Goal: Task Accomplishment & Management: Manage account settings

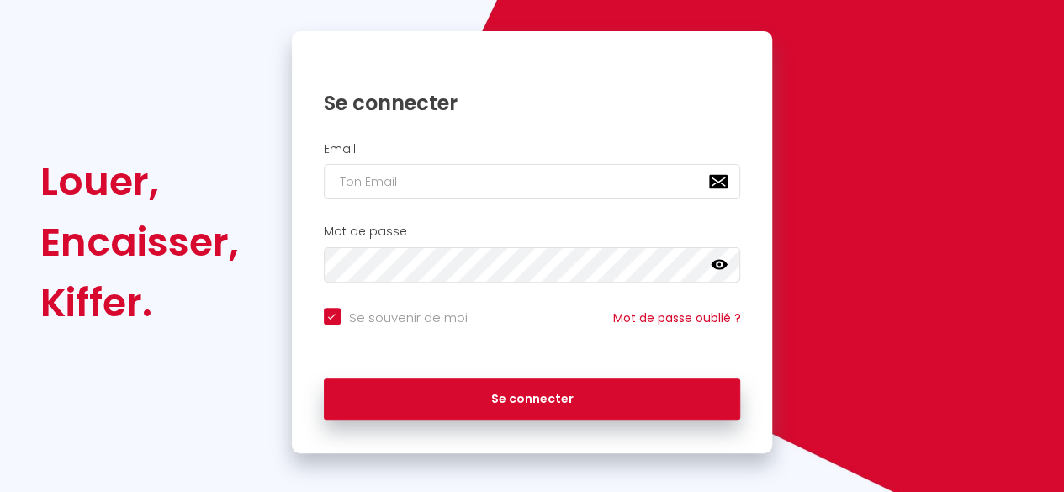
scroll to position [103, 0]
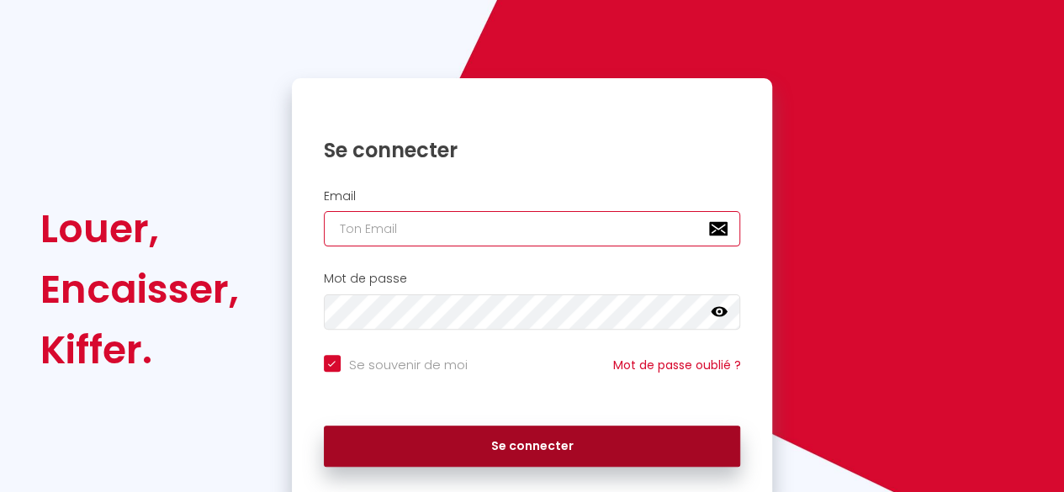
type input "[EMAIL_ADDRESS][DOMAIN_NAME]"
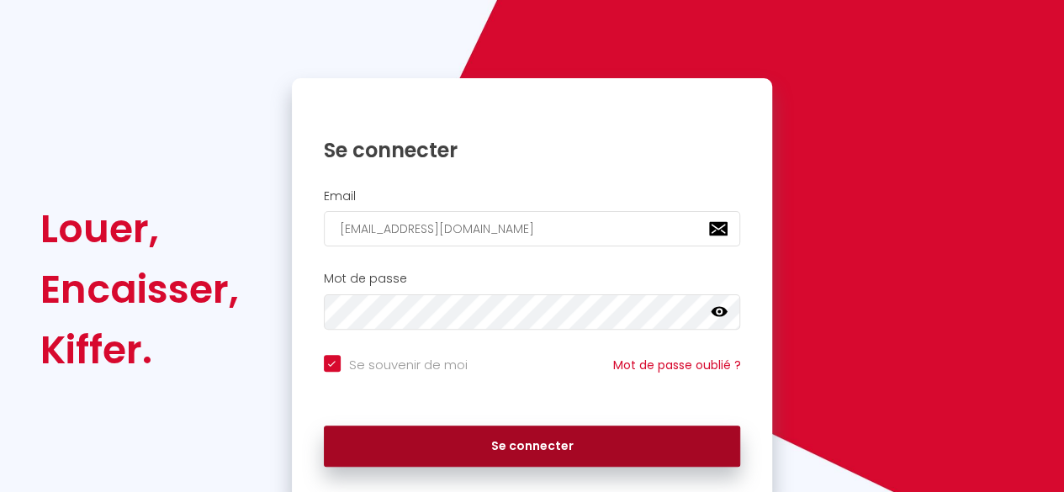
click at [497, 445] on button "Se connecter" at bounding box center [532, 447] width 417 height 42
checkbox input "true"
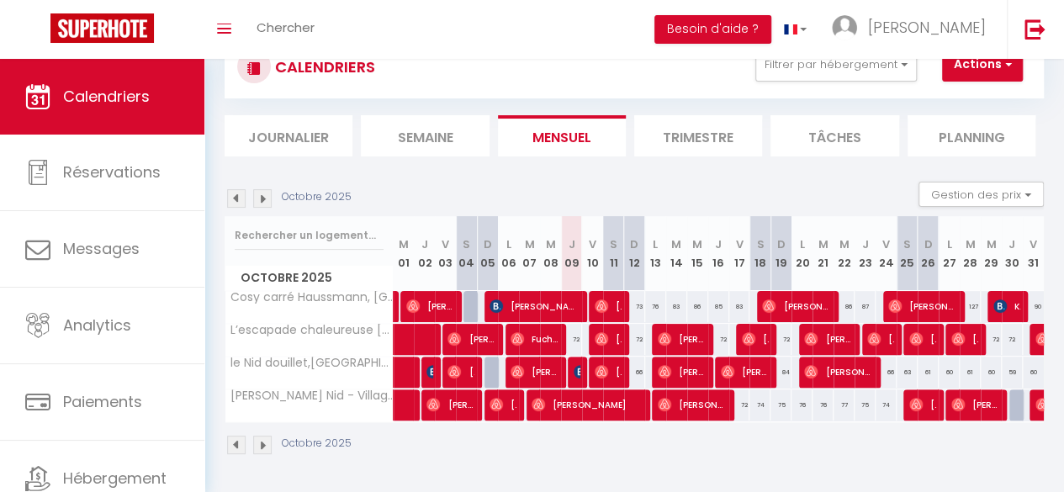
scroll to position [70, 0]
click at [575, 356] on span "[PERSON_NAME]" at bounding box center [577, 372] width 7 height 32
select select "OK"
select select "KO"
select select "0"
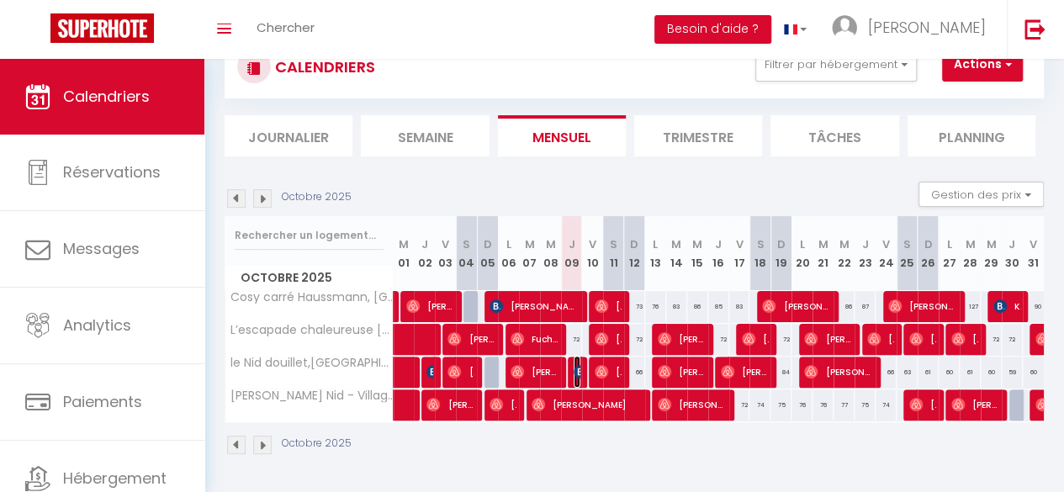
select select "1"
select select
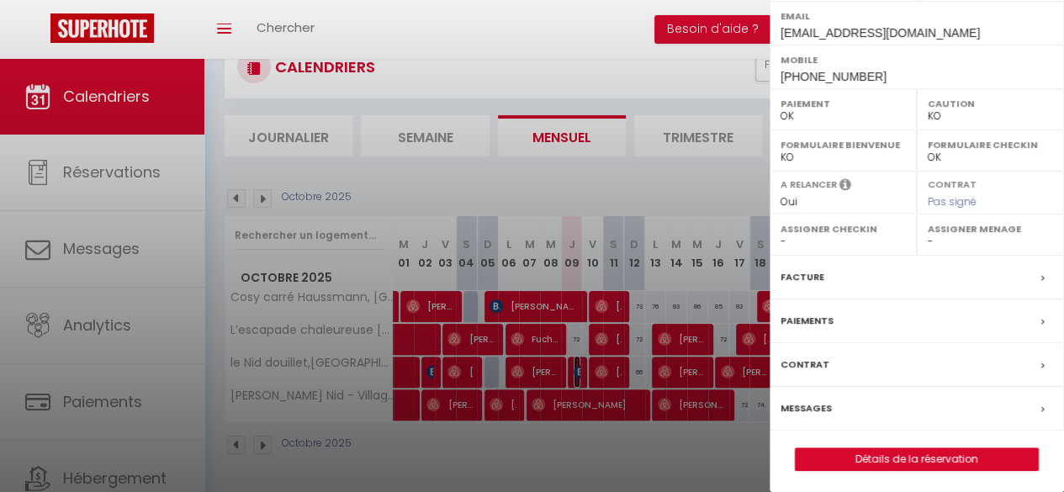
scroll to position [304, 0]
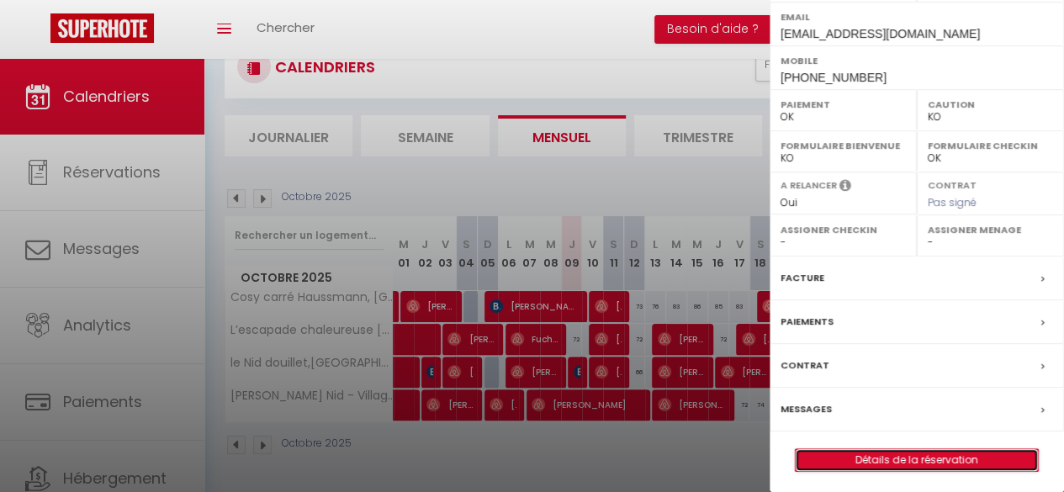
click at [876, 458] on link "Détails de la réservation" at bounding box center [917, 460] width 242 height 22
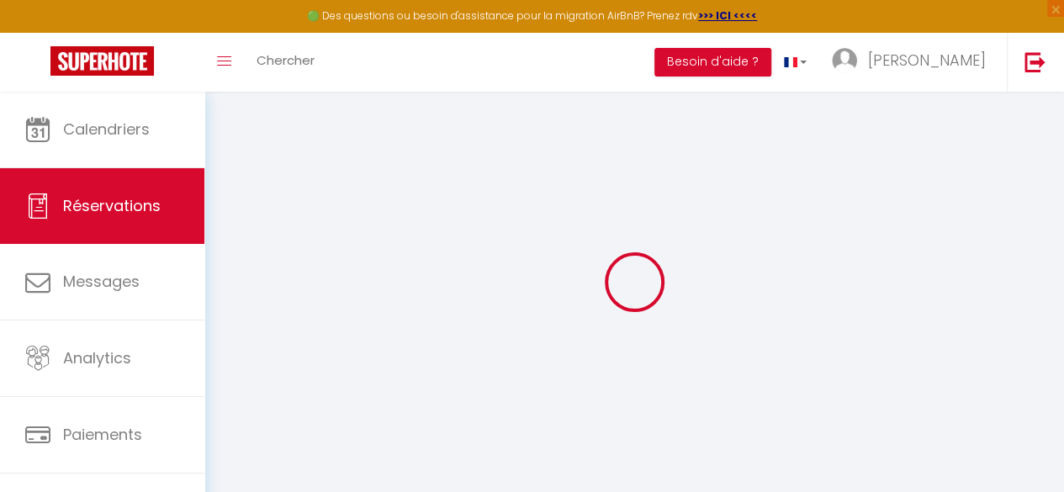
type input "Naofel"
type input "Dasneves"
type input "[EMAIL_ADDRESS][DOMAIN_NAME]"
type input "[PHONE_NUMBER]"
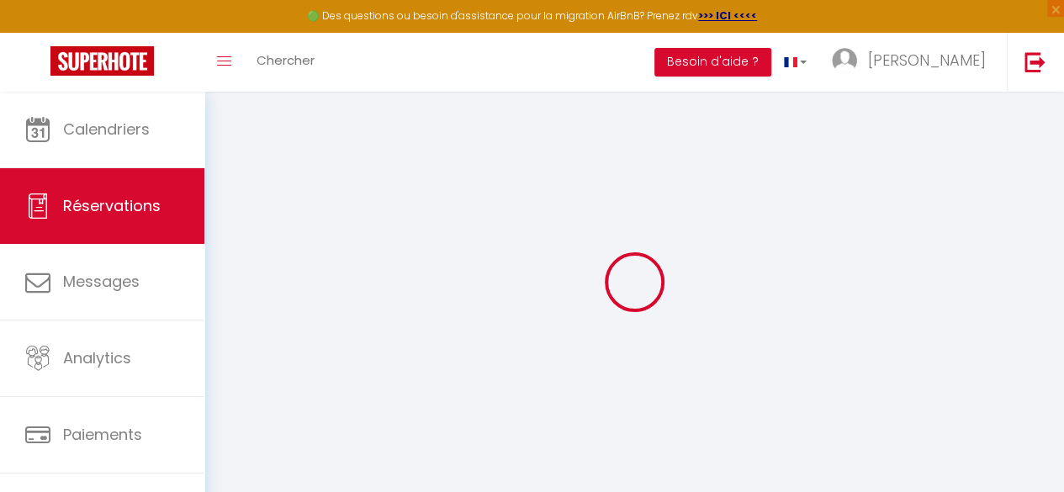
type input "0761961638"
type input "[STREET_ADDRESS]"
type input "[GEOGRAPHIC_DATA]"
select select "FR"
type input "19.07"
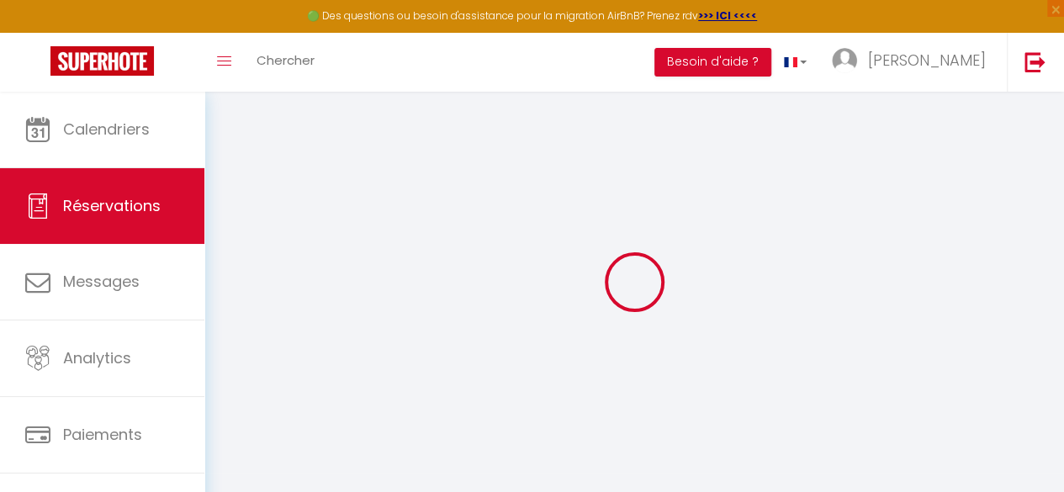
type input "1.72"
select select "58986"
select select "1"
select select
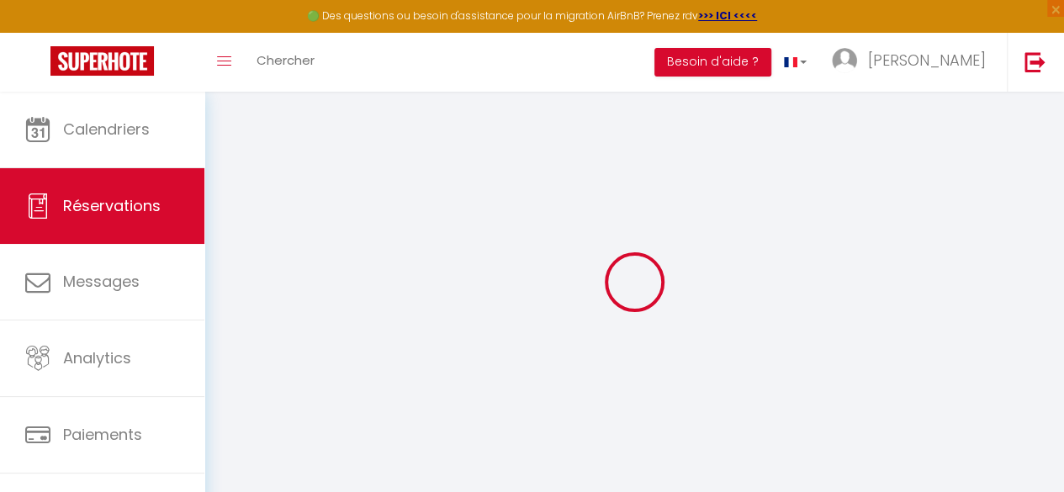
type input "2"
select select "12"
select select
type input "70.2"
checkbox input "false"
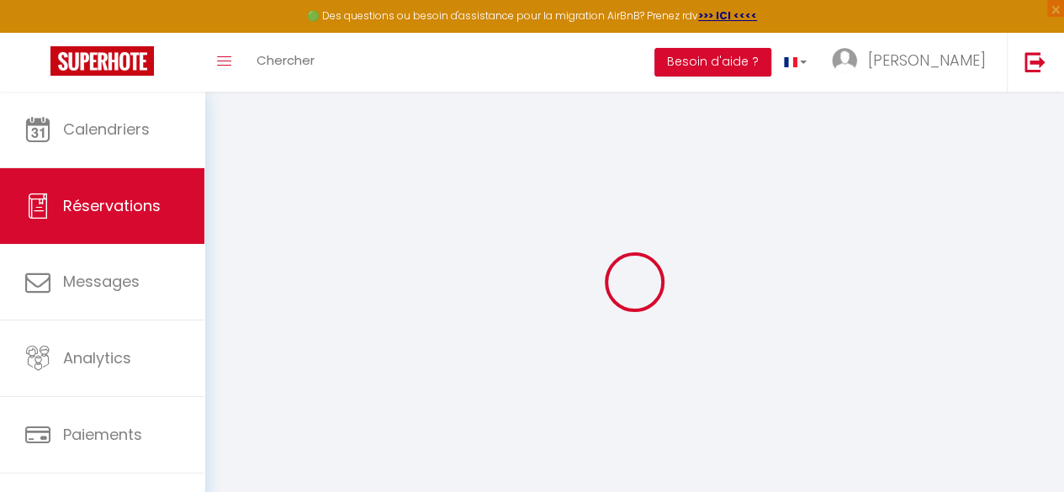
type input "0"
select select "2"
type input "0"
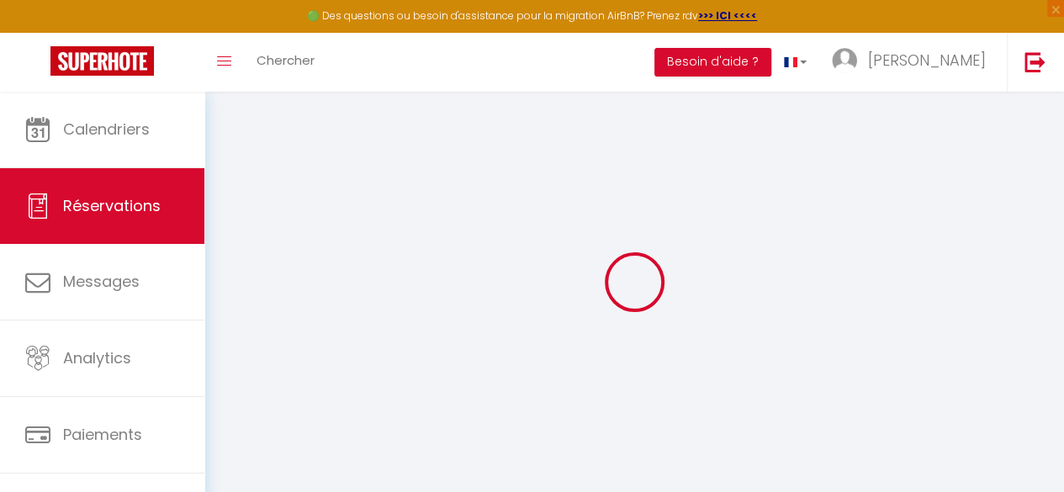
select select
select select "14"
checkbox input "false"
select select
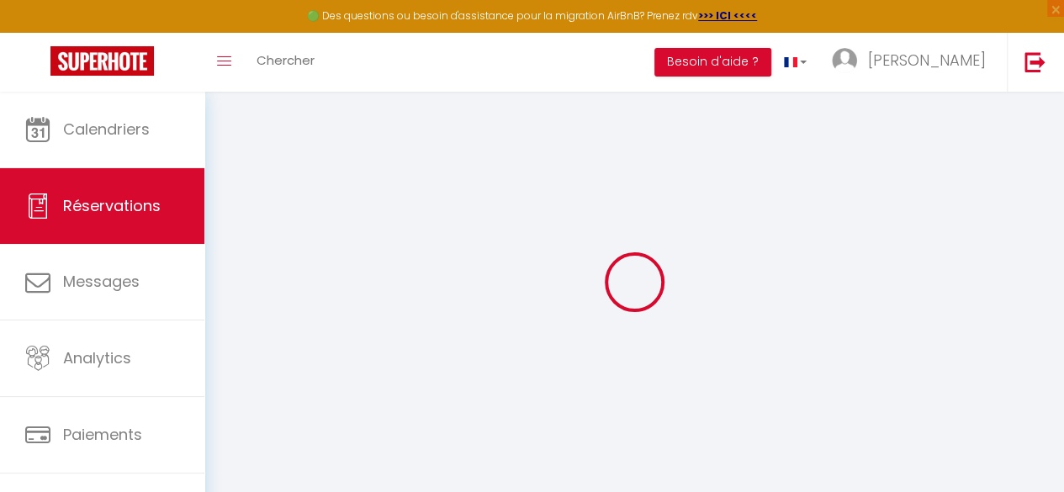
select select
checkbox input "false"
select select
checkbox input "false"
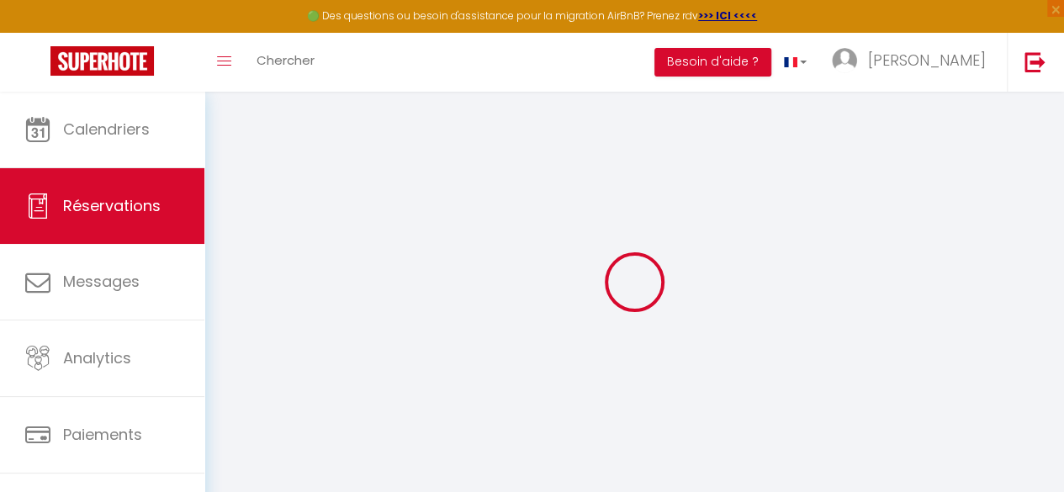
type textarea "** THIS RESERVATION HAS BEEN PRE-PAID ** BOOKING NOTE : Payment charge is EUR 1…"
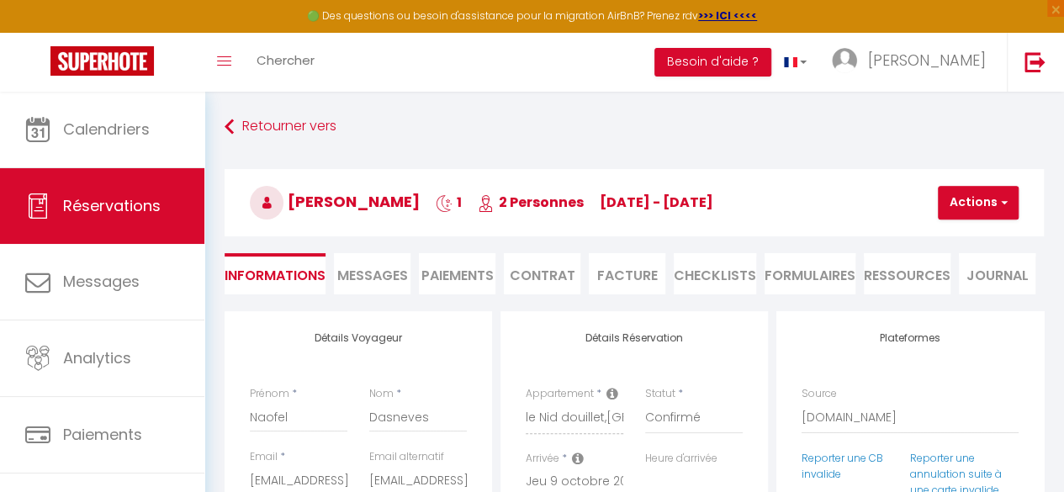
type input "42"
type input "10.37"
select select
checkbox input "false"
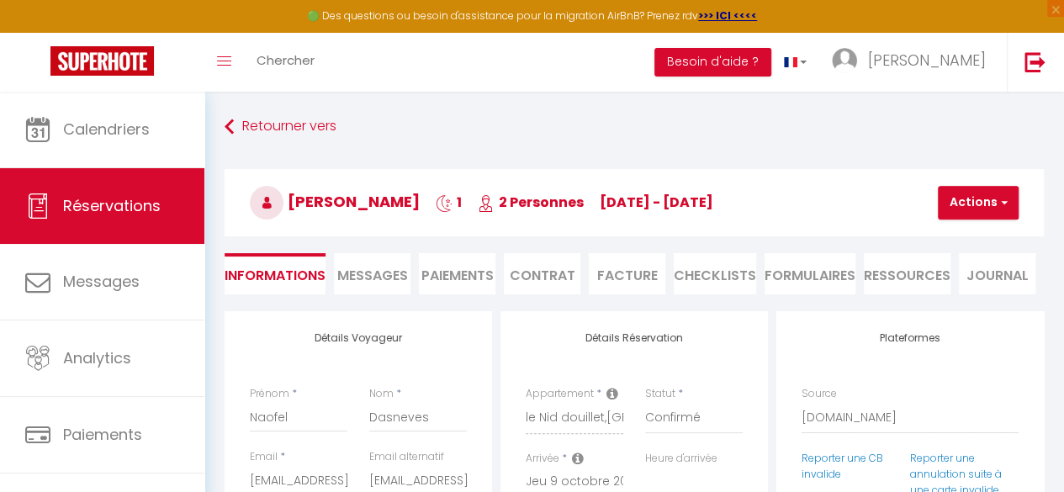
select select "19:30"
select select "12:00"
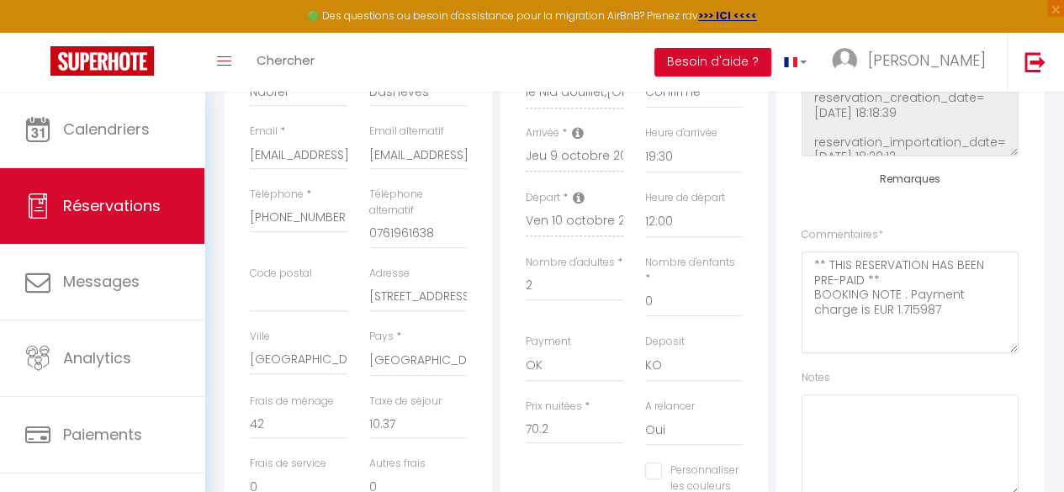
scroll to position [325, 0]
click at [456, 295] on input "[STREET_ADDRESS]" at bounding box center [418, 298] width 98 height 30
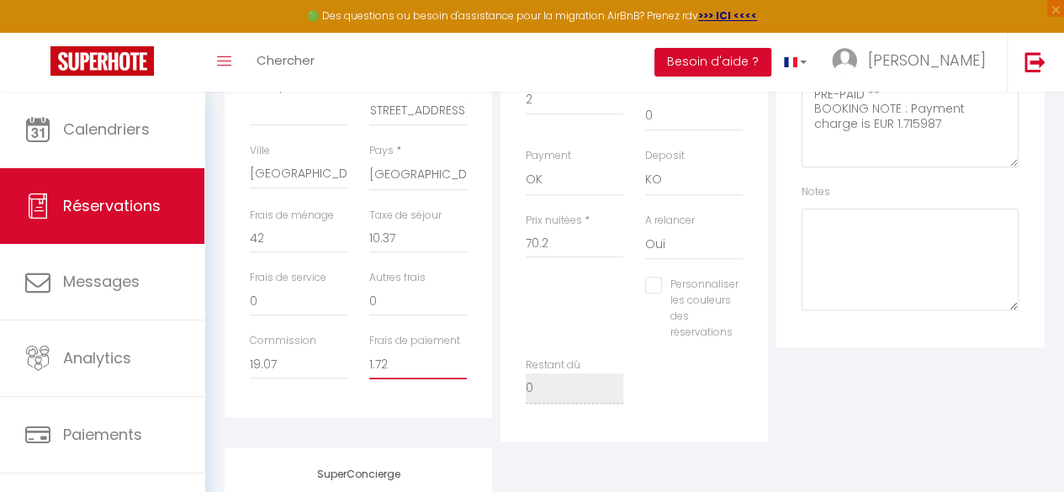
scroll to position [0, 0]
click at [463, 363] on input "1.72" at bounding box center [418, 364] width 98 height 30
click at [458, 401] on div "Détails Voyageur Prénom * [PERSON_NAME] * Dasneves Email * [EMAIL_ADDRESS][DOMA…" at bounding box center [358, 108] width 267 height 617
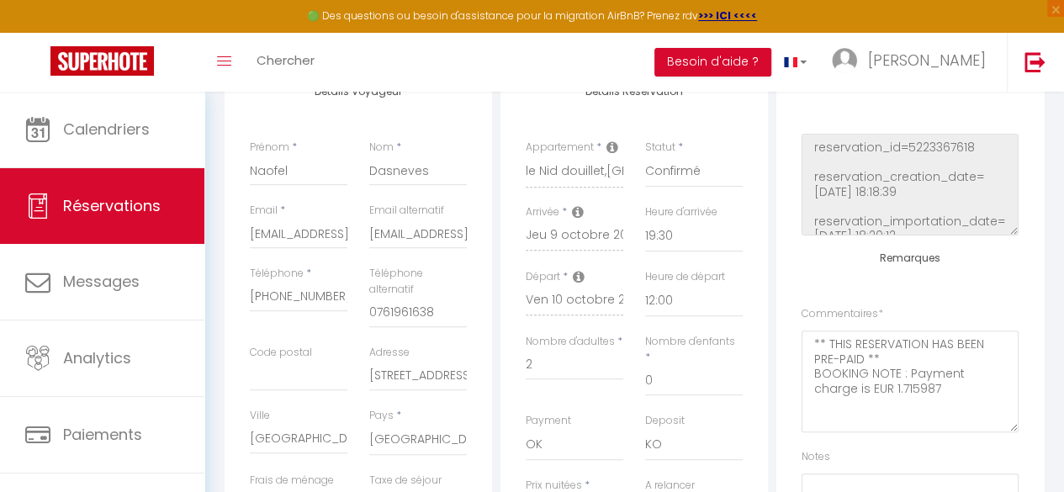
scroll to position [246, 0]
click at [458, 402] on div "Adresse [STREET_ADDRESS]" at bounding box center [417, 377] width 119 height 63
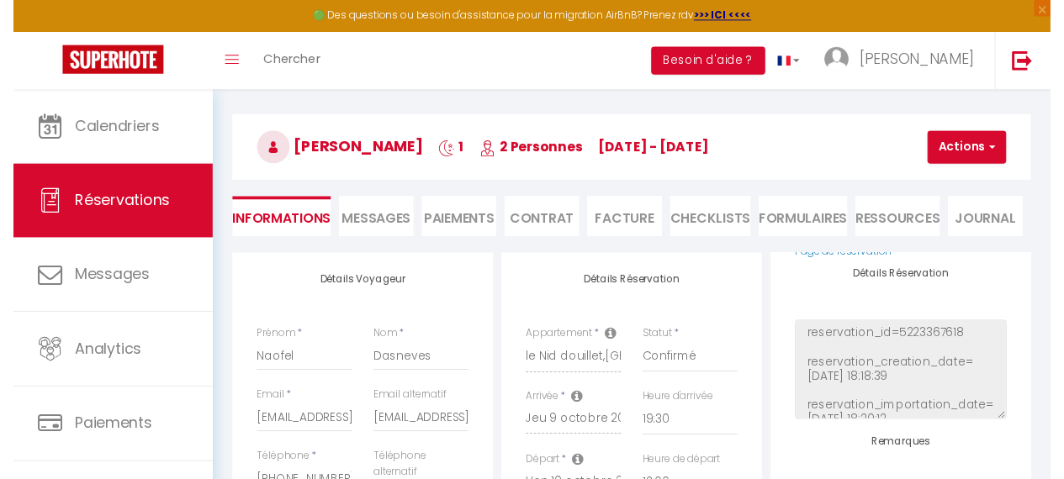
scroll to position [0, 0]
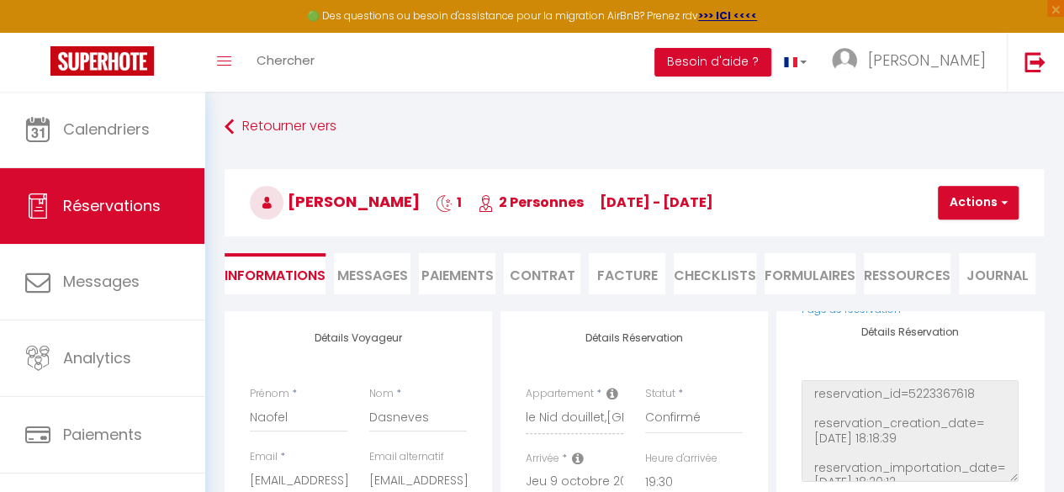
drag, startPoint x: 609, startPoint y: 347, endPoint x: 646, endPoint y: 418, distance: 79.8
click at [375, 269] on span "Messages" at bounding box center [372, 275] width 71 height 19
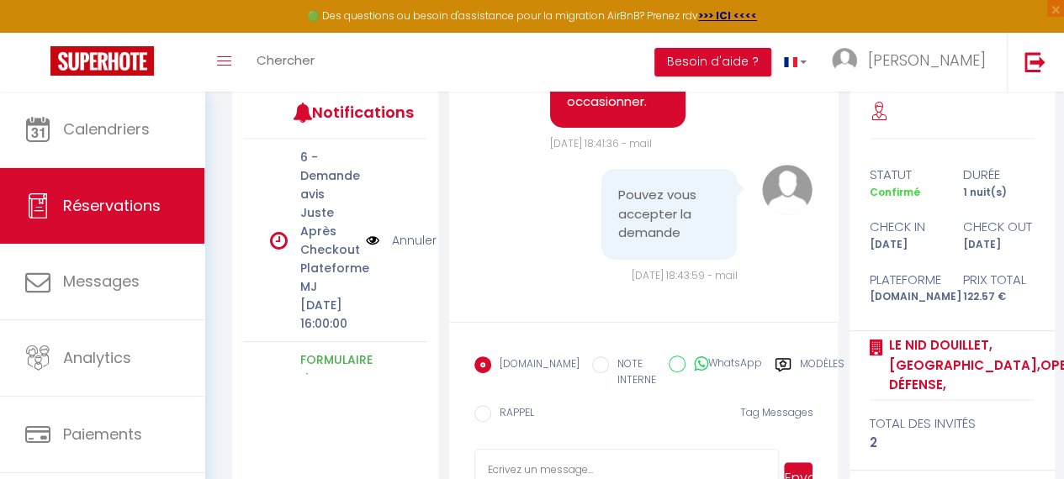
scroll to position [290, 0]
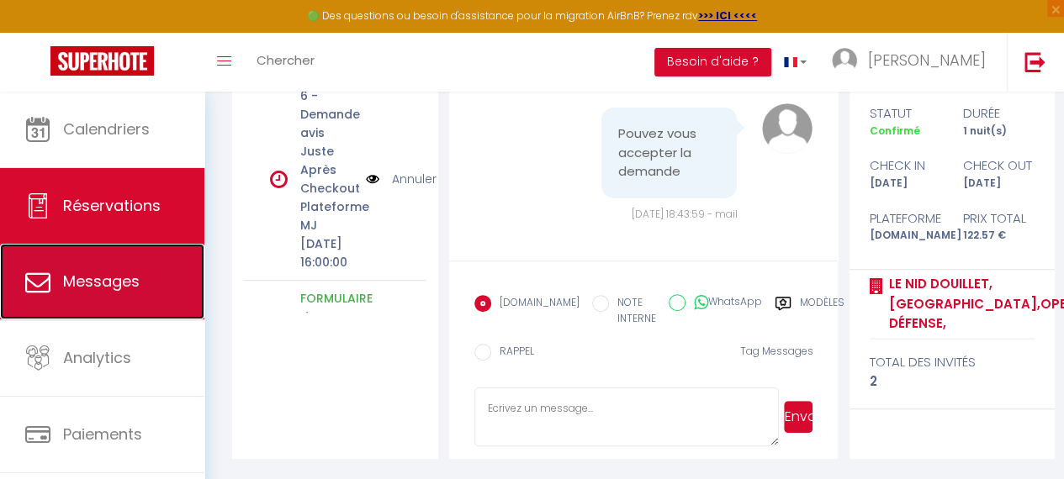
click at [85, 262] on link "Messages" at bounding box center [102, 282] width 204 height 76
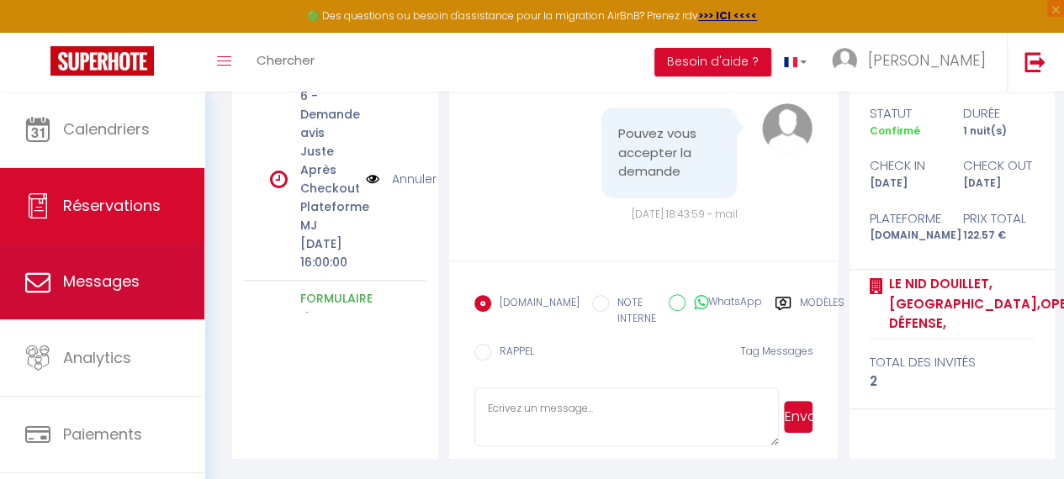
select select "message"
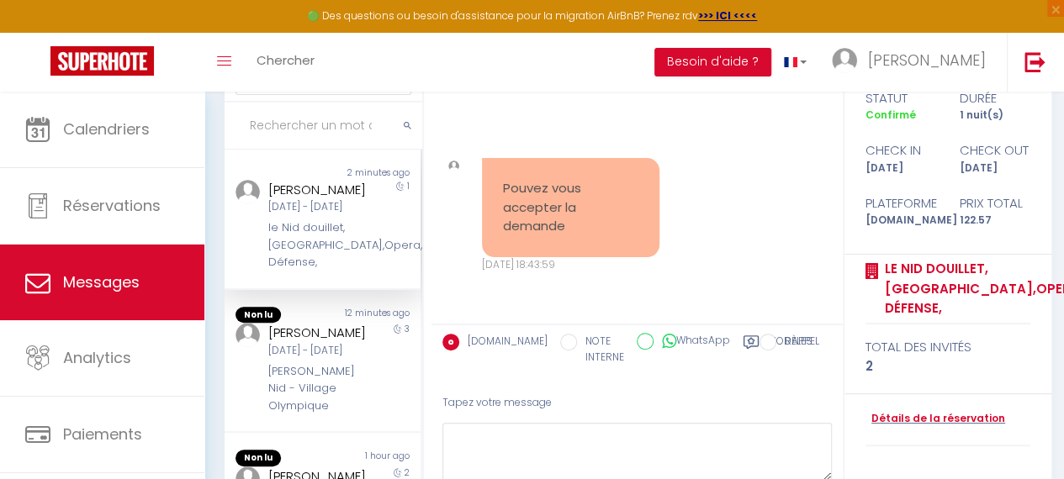
scroll to position [5417, 0]
click at [286, 194] on div "[PERSON_NAME]" at bounding box center [319, 190] width 103 height 20
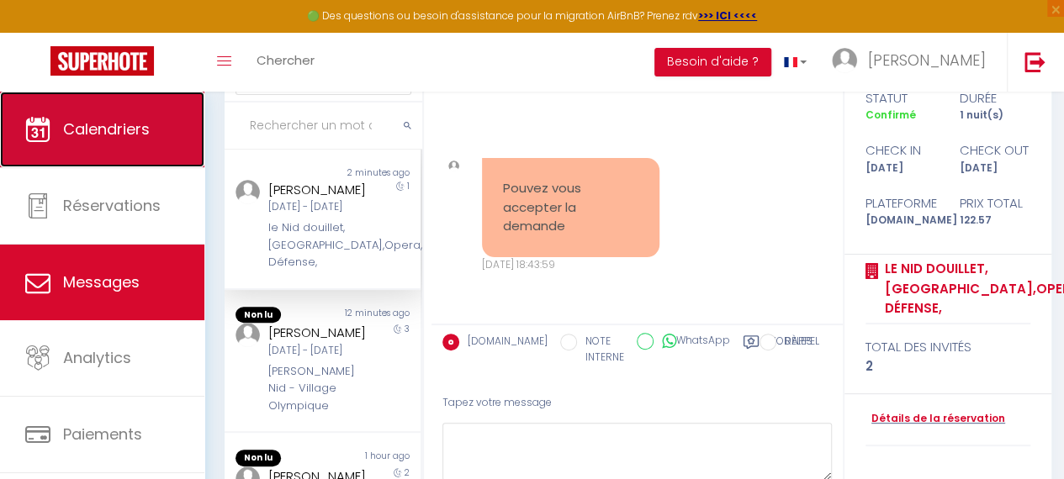
click at [90, 136] on span "Calendriers" at bounding box center [106, 129] width 87 height 21
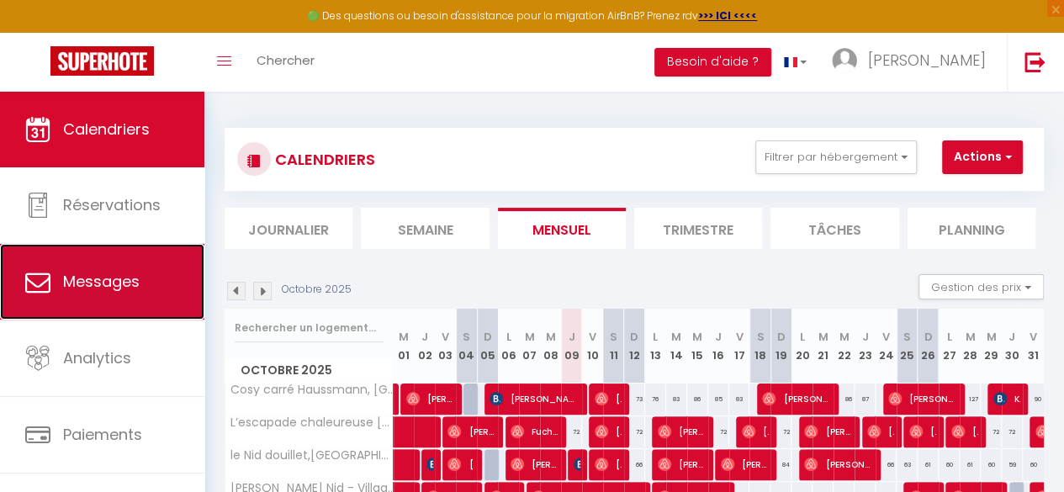
click at [103, 260] on link "Messages" at bounding box center [102, 282] width 204 height 76
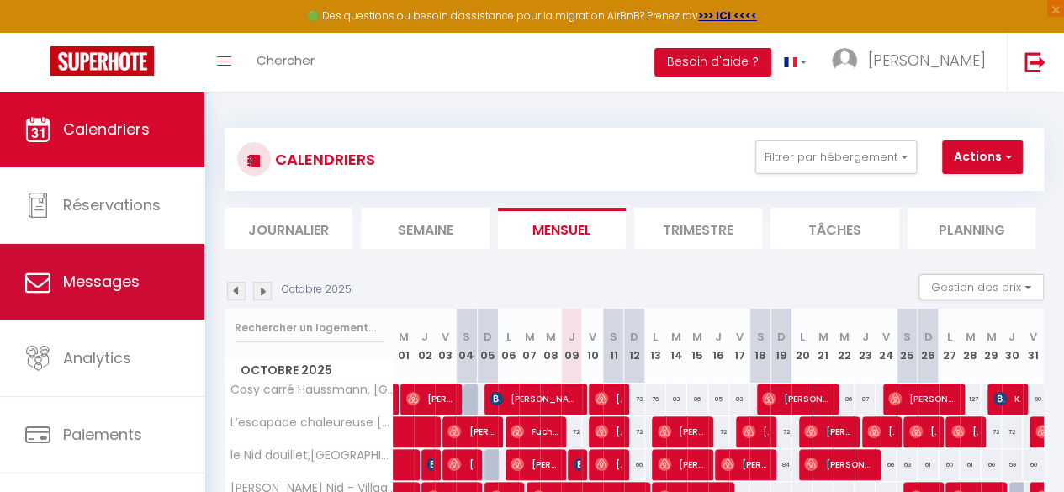
select select "message"
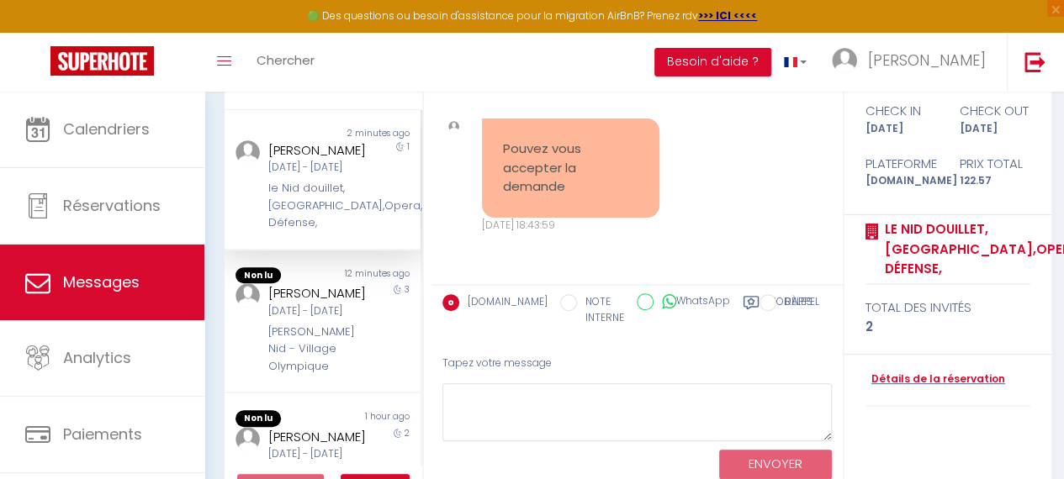
scroll to position [205, 0]
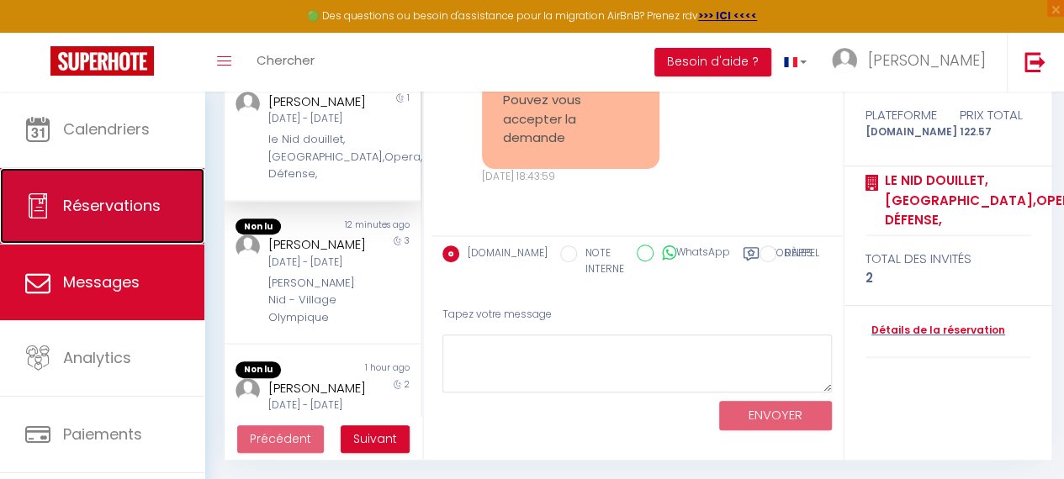
click at [96, 212] on span "Réservations" at bounding box center [112, 205] width 98 height 21
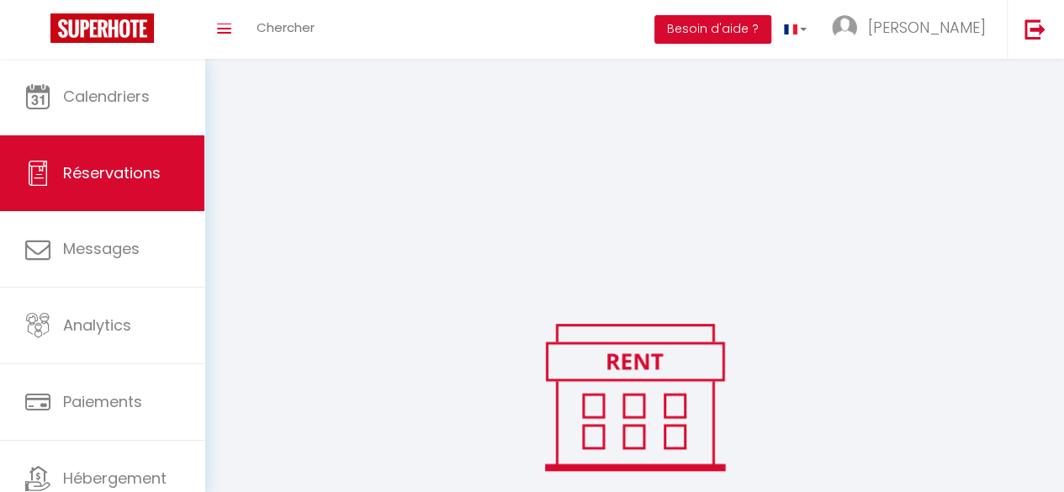
click at [96, 212] on link "Messages" at bounding box center [102, 249] width 204 height 76
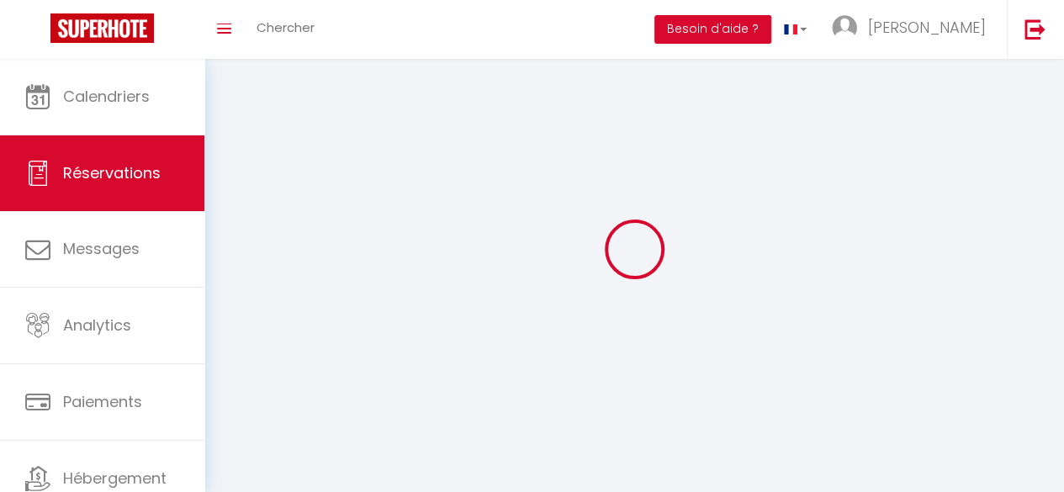
select select "message"
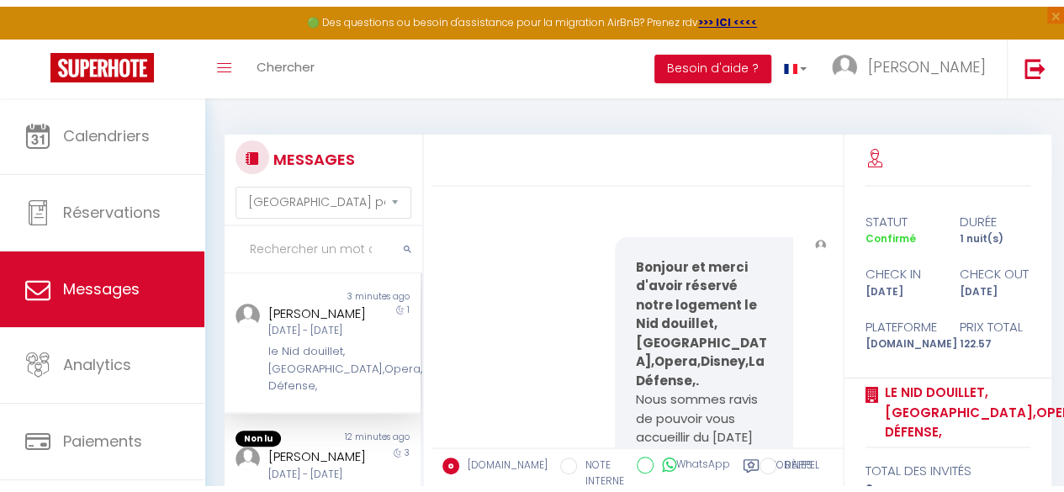
scroll to position [5521, 0]
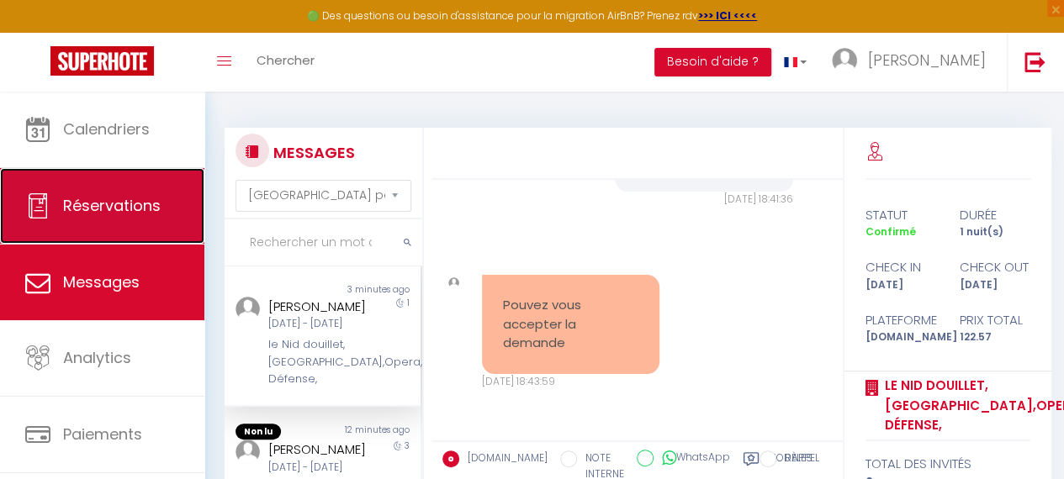
click at [106, 177] on link "Réservations" at bounding box center [102, 206] width 204 height 76
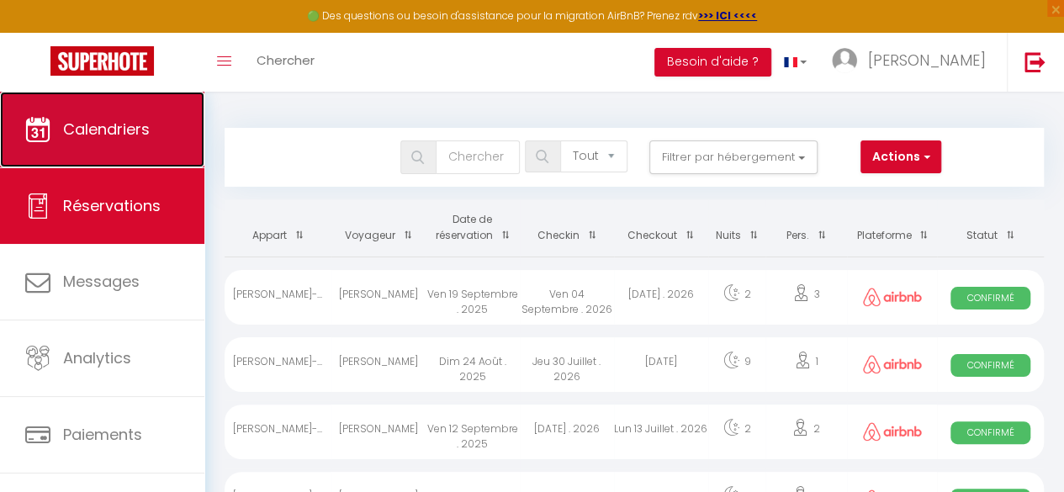
click at [89, 119] on span "Calendriers" at bounding box center [106, 129] width 87 height 21
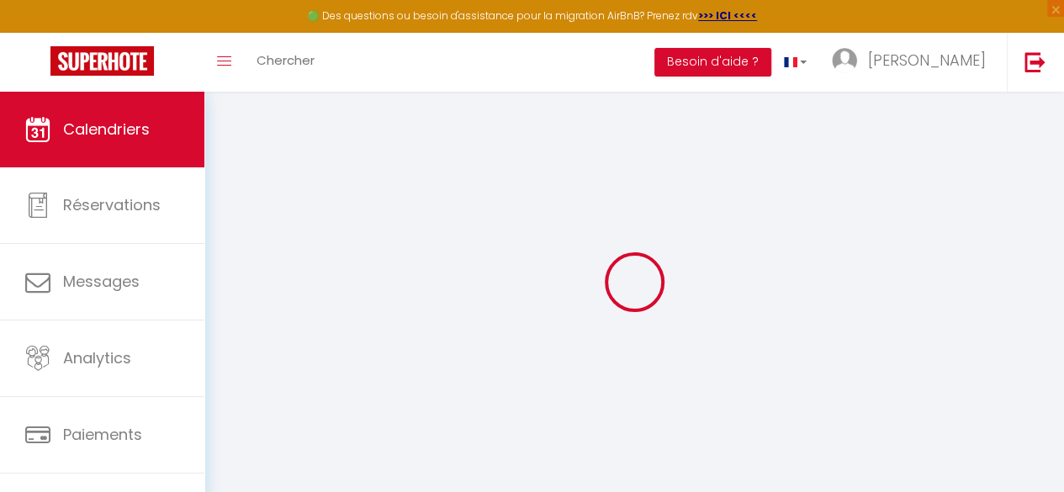
select select
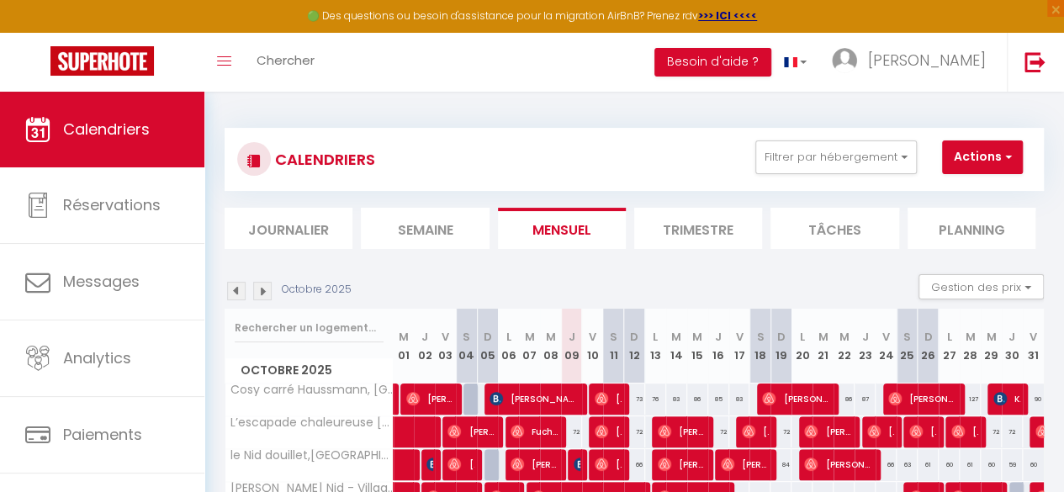
scroll to position [103, 0]
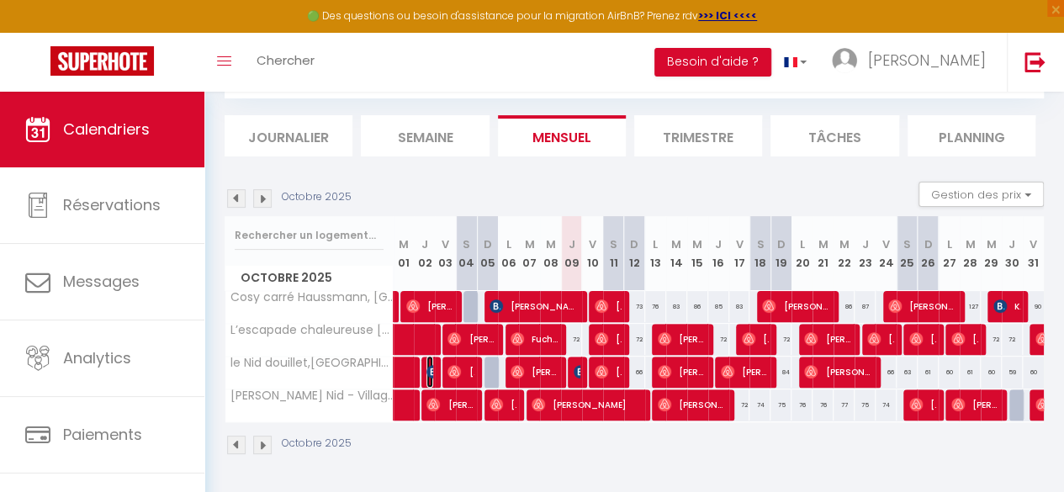
click at [429, 365] on img at bounding box center [432, 371] width 13 height 13
select select "OK"
select select "KO"
select select "0"
select select "1"
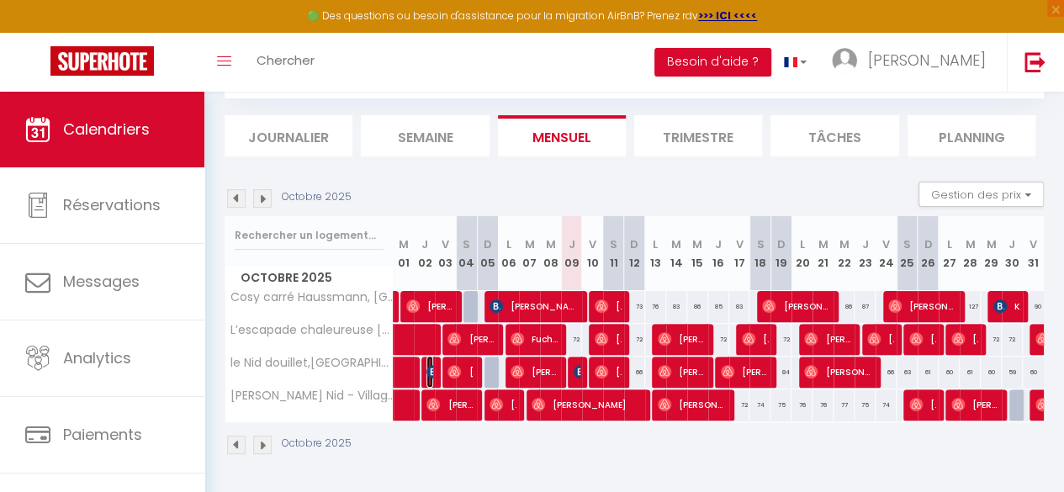
select select "1"
select select
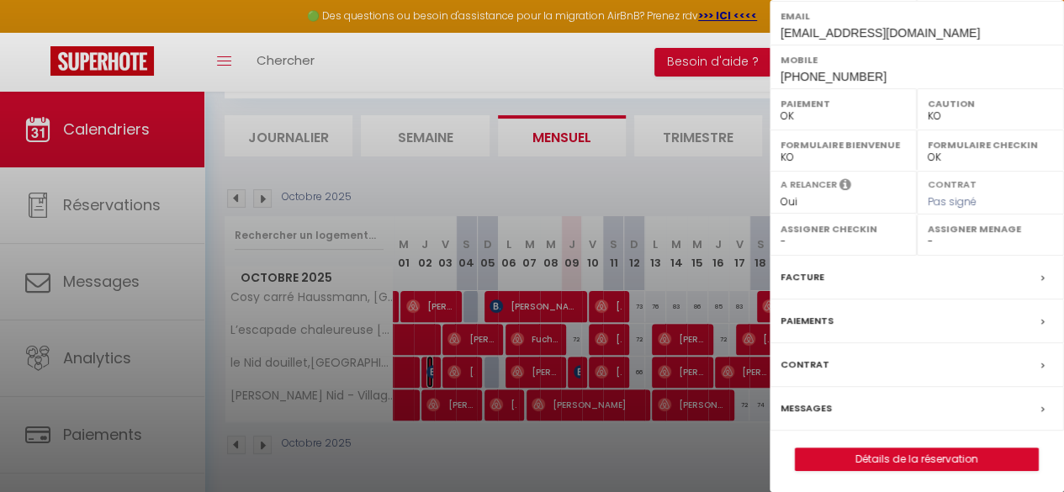
scroll to position [303, 0]
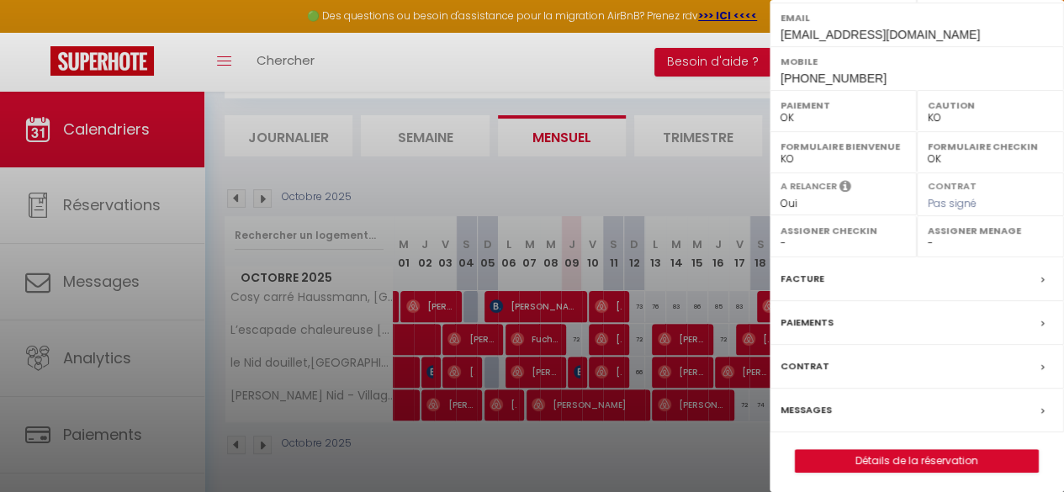
click at [841, 402] on div "Messages" at bounding box center [917, 411] width 294 height 44
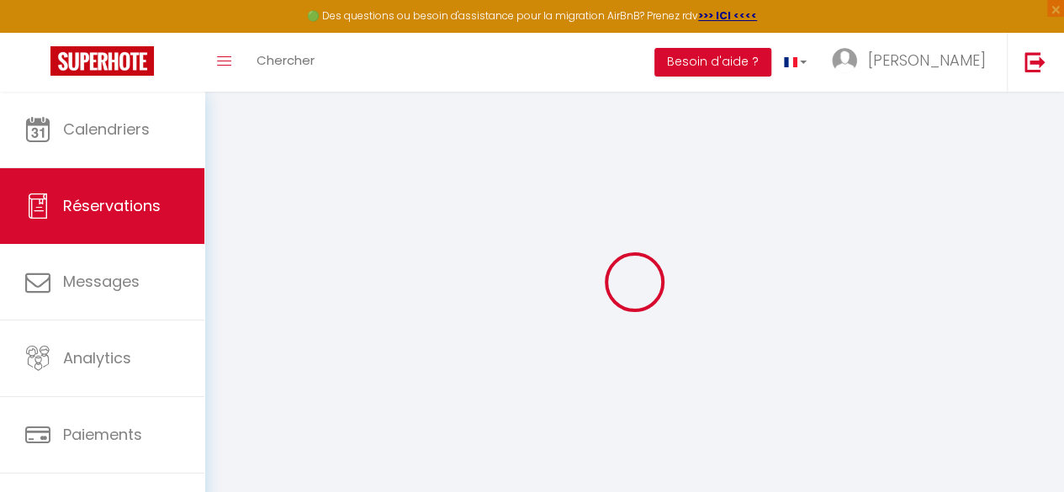
select select
checkbox input "false"
select select
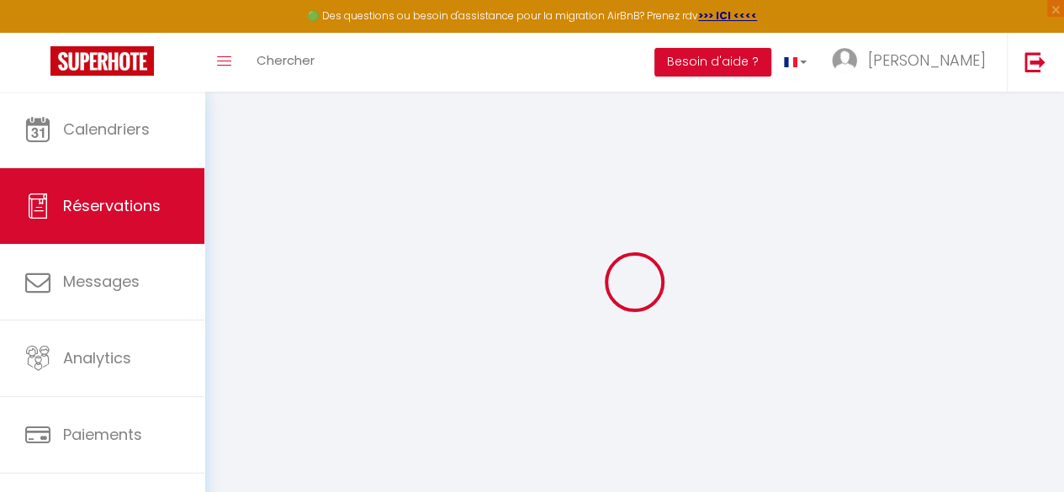
checkbox input "false"
type textarea "** THIS RESERVATION HAS BEEN PRE-PAID ** BOOKING NOTE : Payment charge is EUR 1…"
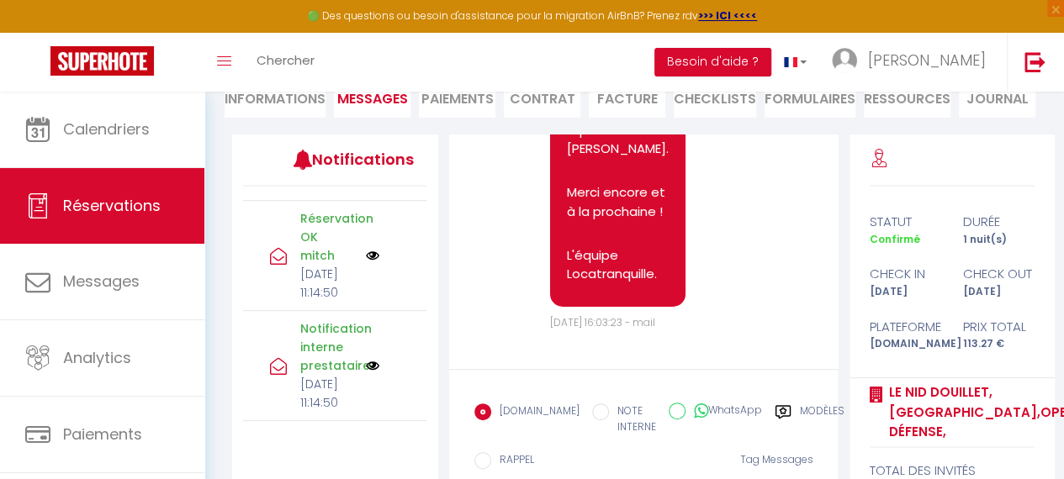
scroll to position [751, 0]
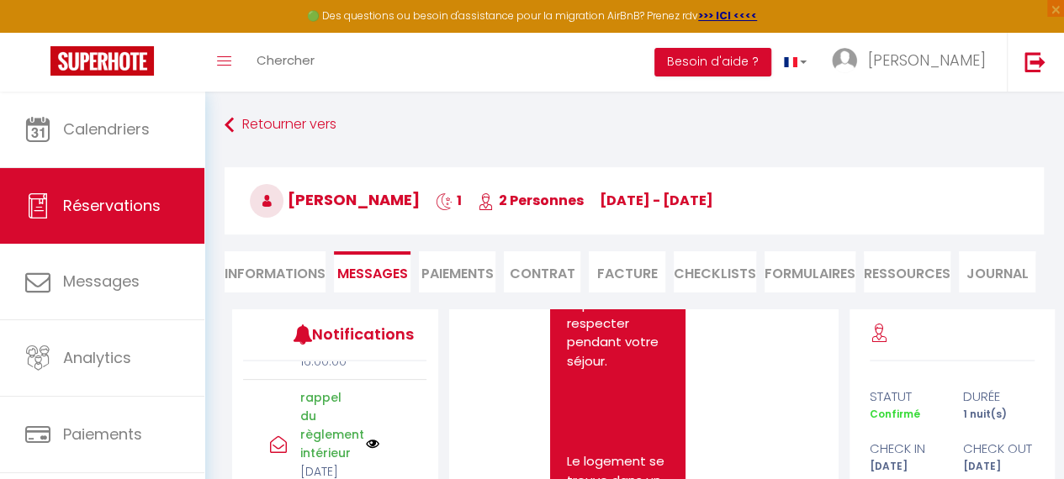
scroll to position [2, 0]
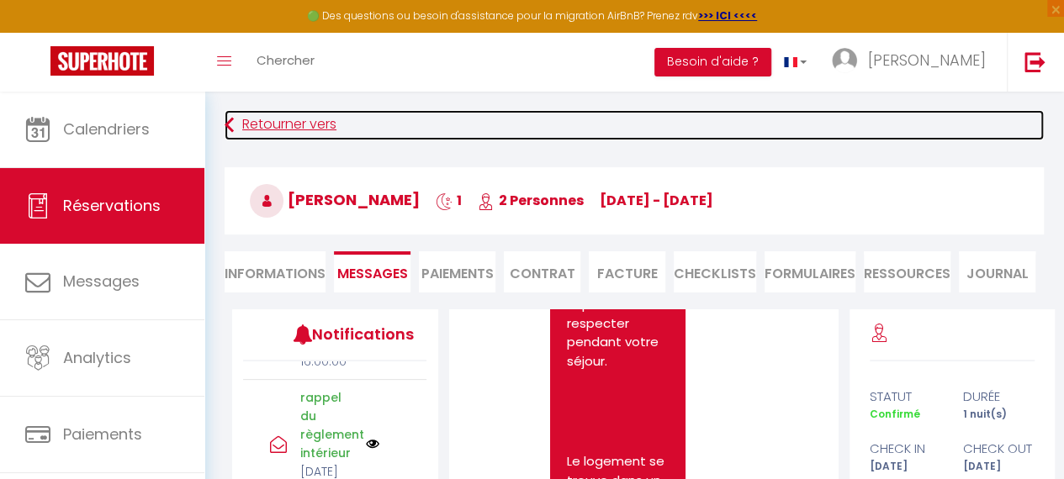
click at [243, 119] on link "Retourner vers" at bounding box center [634, 125] width 819 height 30
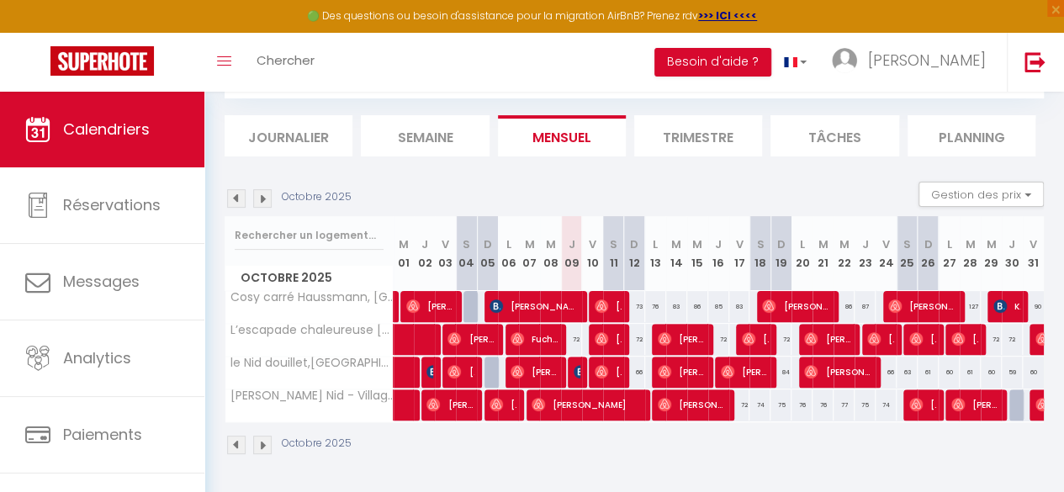
scroll to position [102, 0]
click at [574, 365] on img at bounding box center [580, 371] width 13 height 13
select select "OK"
select select "KO"
select select "0"
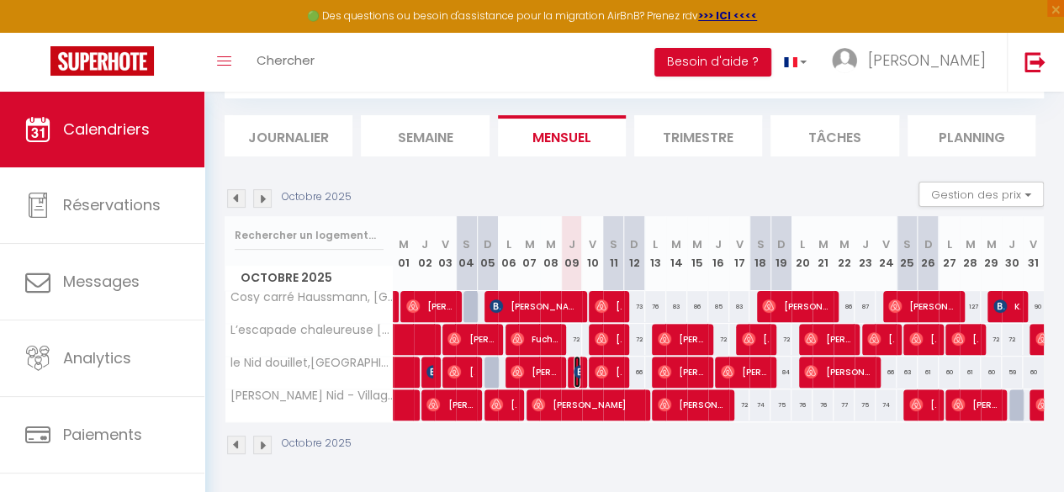
select select "1"
select select
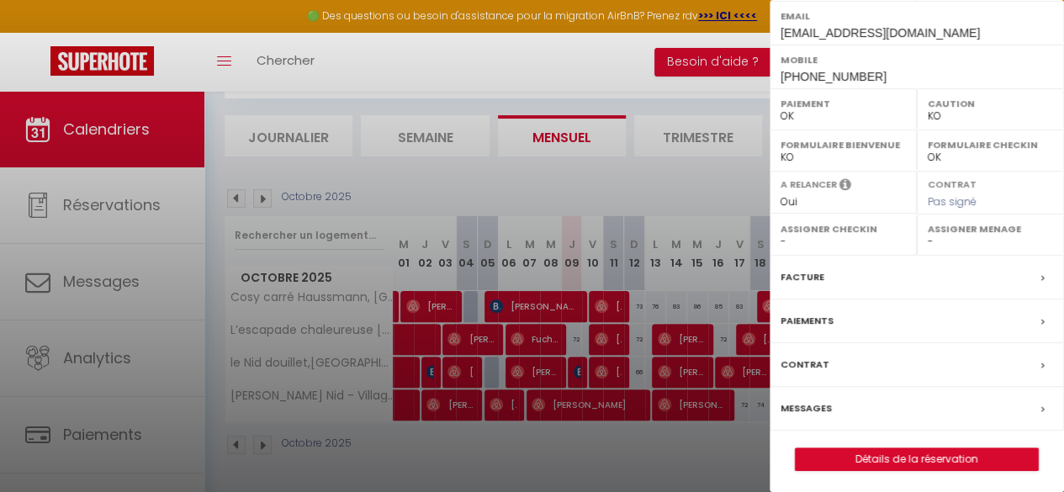
click at [813, 403] on label "Messages" at bounding box center [806, 409] width 51 height 18
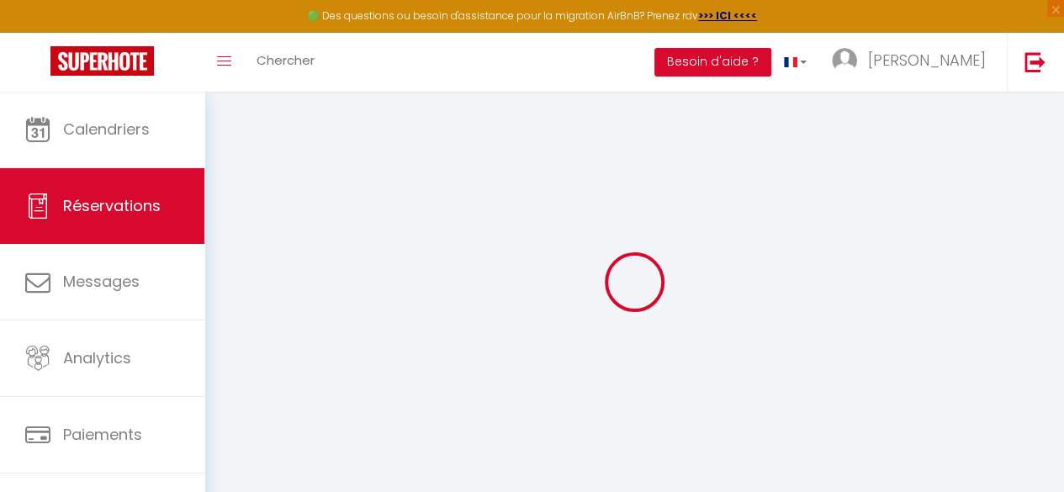
select select
checkbox input "false"
type textarea "** THIS RESERVATION HAS BEEN PRE-PAID ** BOOKING NOTE : Payment charge is EUR 1…"
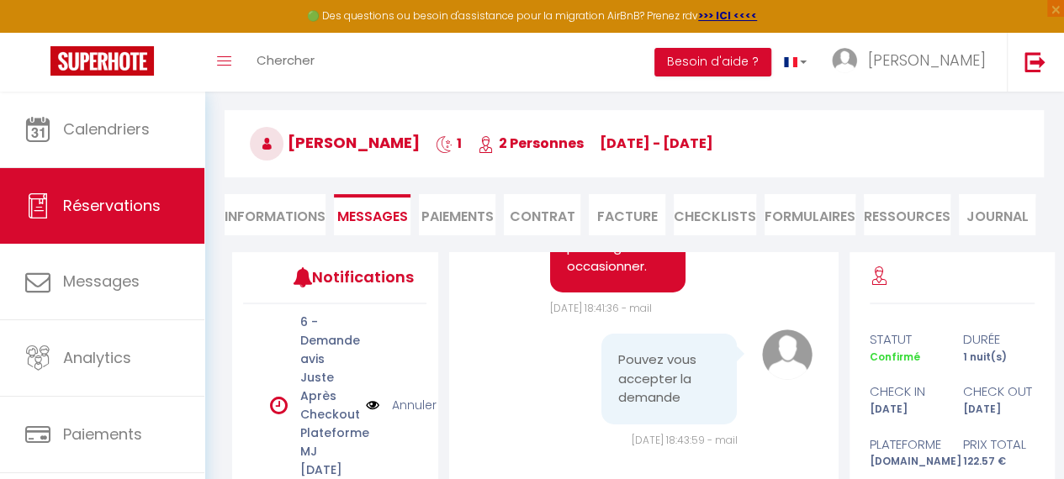
scroll to position [60, 0]
